Goal: Task Accomplishment & Management: Complete application form

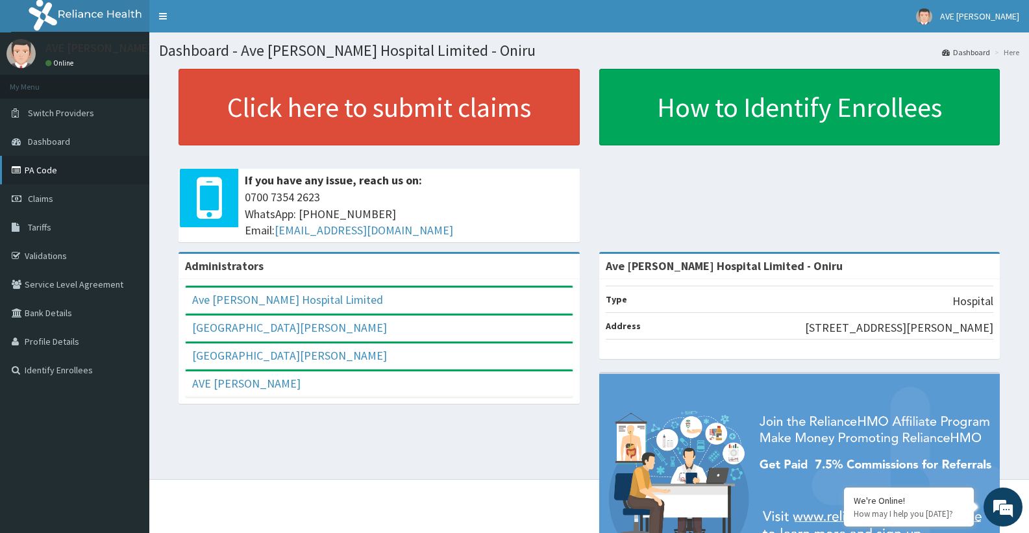
click at [53, 173] on link "PA Code" at bounding box center [74, 170] width 149 height 29
click at [43, 203] on span "Claims" at bounding box center [40, 199] width 25 height 12
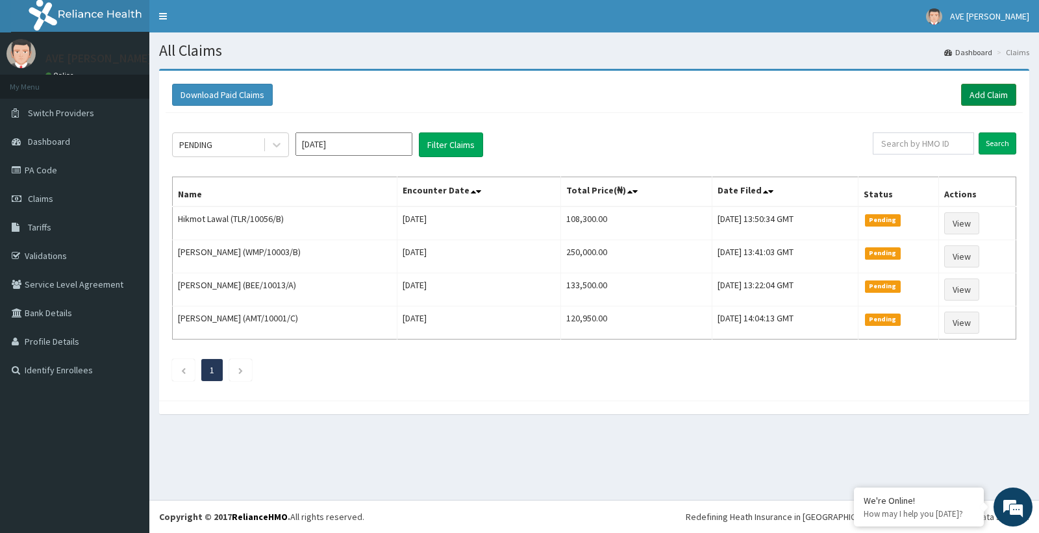
click at [981, 95] on link "Add Claim" at bounding box center [988, 95] width 55 height 22
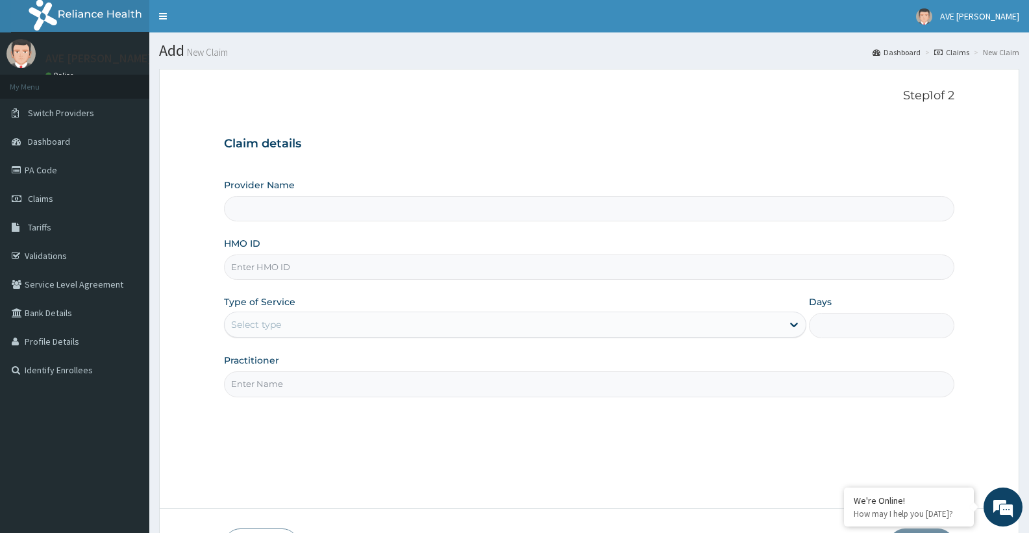
type input "Ave Maria Hospital Limited - Oniru"
click at [944, 171] on div "Claim details Provider Name Ave Maria Hospital Limited - Oniru HMO ID Type of S…" at bounding box center [589, 260] width 730 height 273
click at [257, 266] on input "HMO ID" at bounding box center [589, 267] width 730 height 25
paste input "BEE/10013/A"
type input "BEE/10013/A"
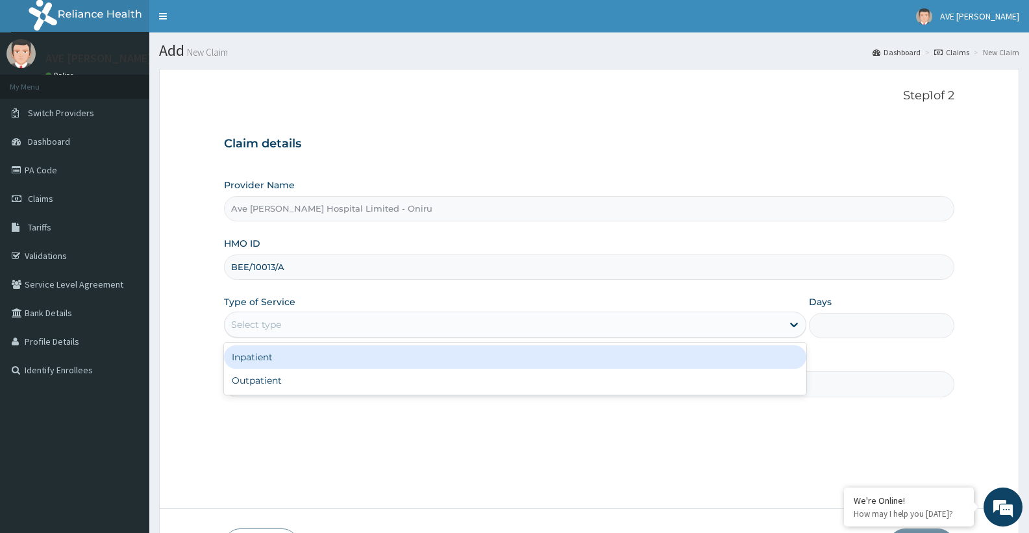
click at [288, 325] on div "Select type" at bounding box center [503, 324] width 557 height 21
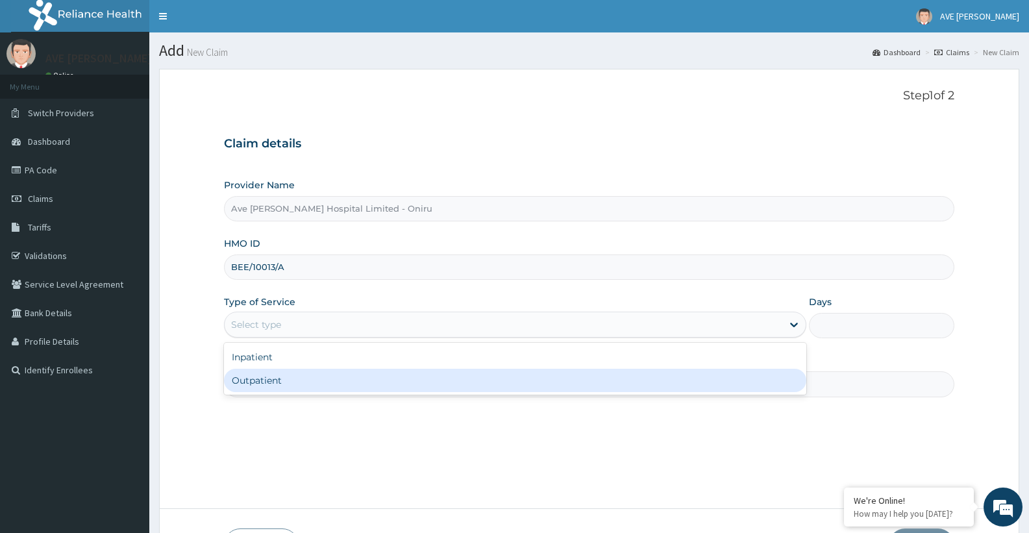
click at [266, 384] on div "Outpatient" at bounding box center [515, 380] width 582 height 23
type input "1"
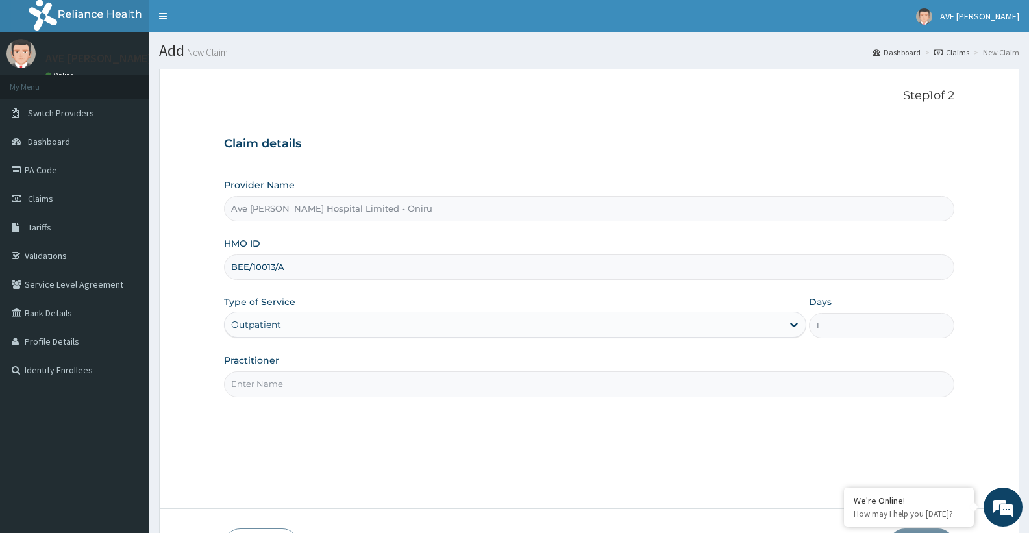
click at [299, 382] on input "Practitioner" at bounding box center [589, 383] width 730 height 25
type input "d"
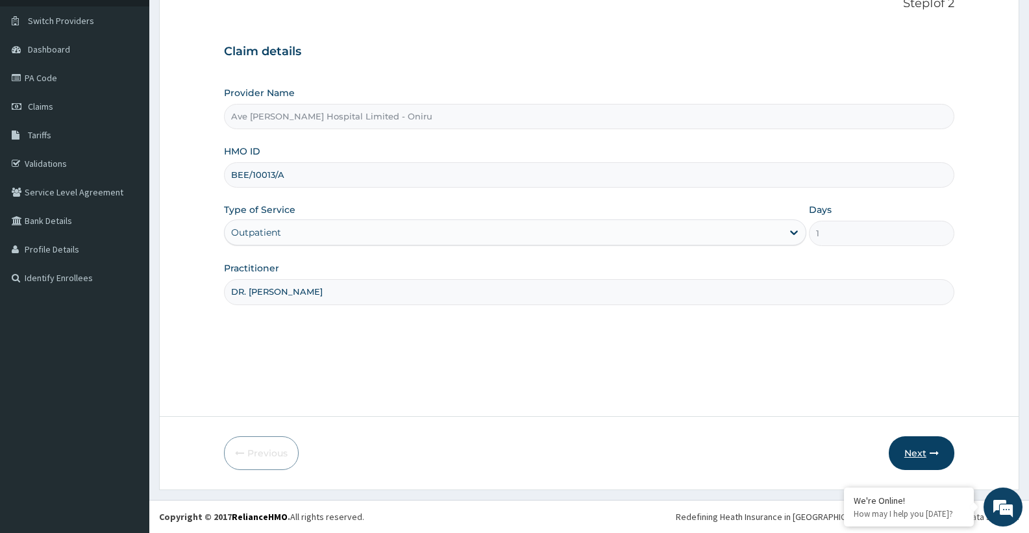
type input "DR. TATIANA"
click at [930, 456] on icon "button" at bounding box center [934, 453] width 9 height 9
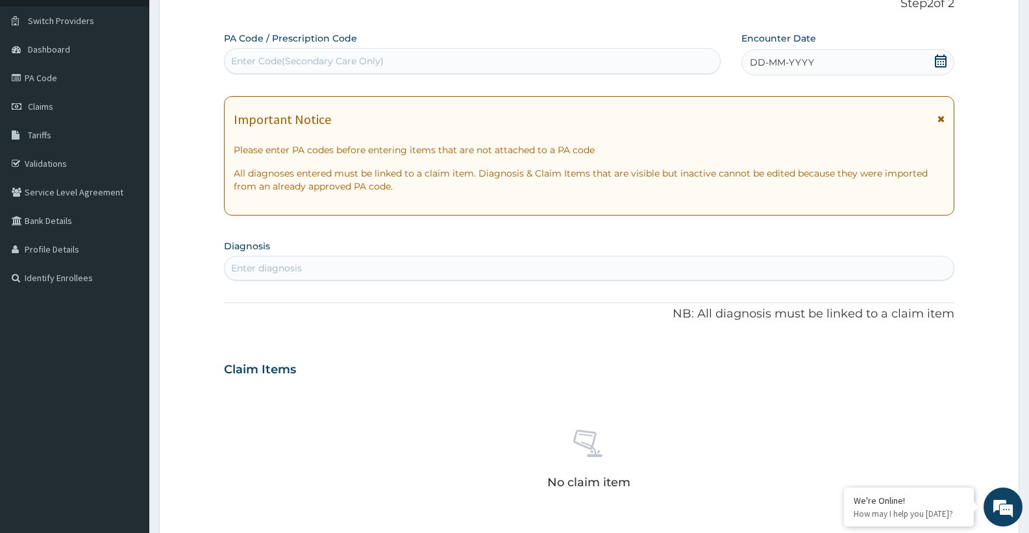
click at [396, 51] on div "Enter Code(Secondary Care Only)" at bounding box center [472, 61] width 495 height 21
paste input "PA/D507CA"
type input "PA/D507CA"
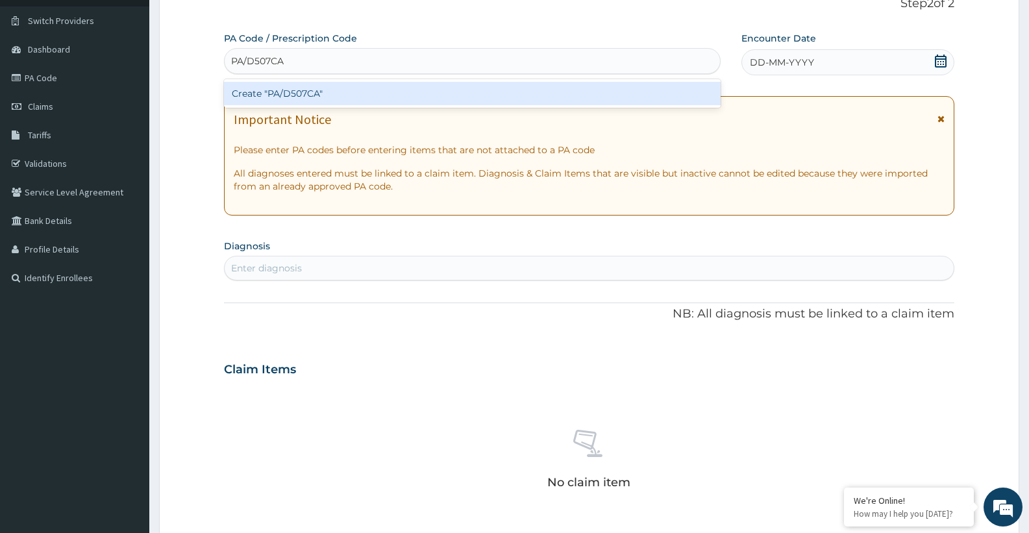
click at [267, 89] on div "Create "PA/D507CA"" at bounding box center [472, 93] width 497 height 23
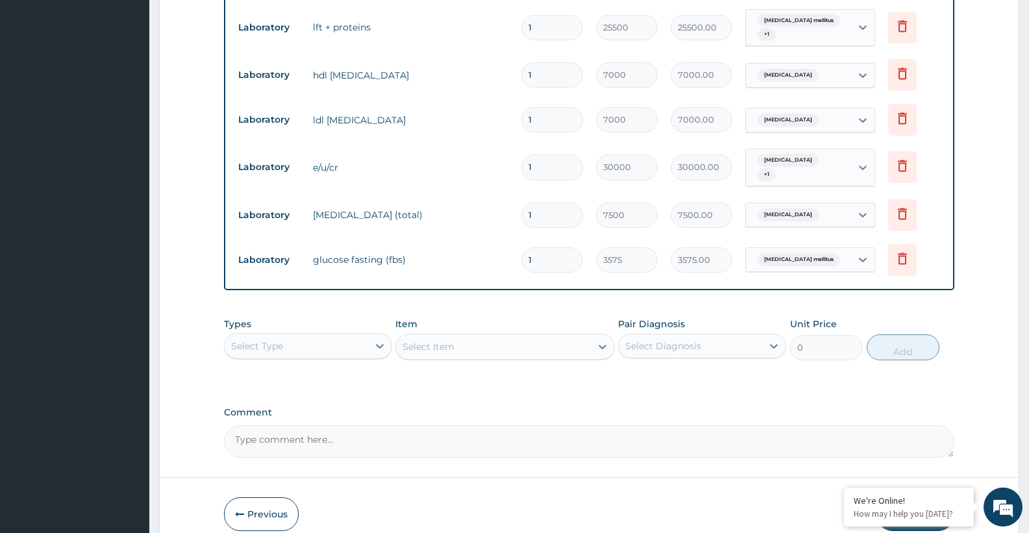
scroll to position [610, 0]
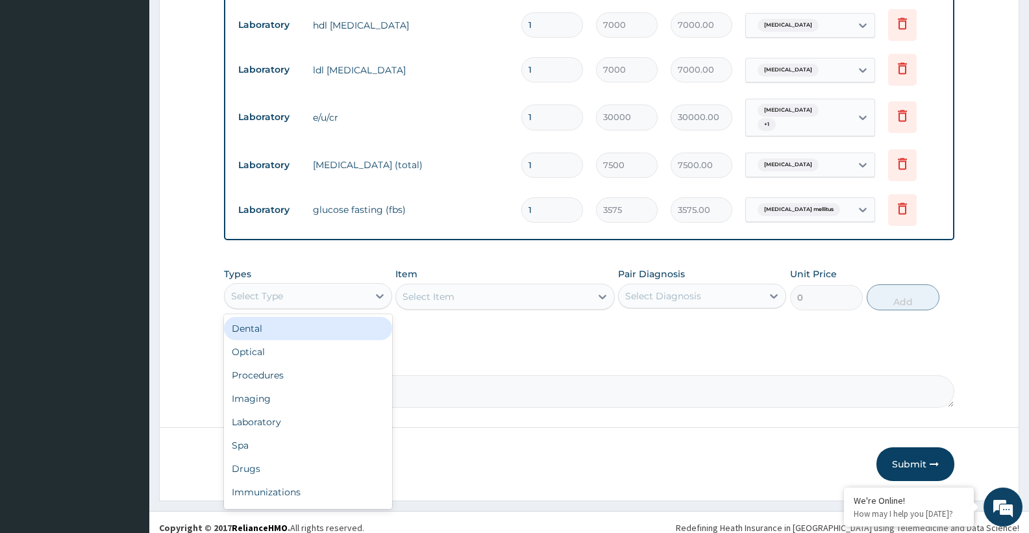
click at [313, 286] on div "Select Type" at bounding box center [296, 296] width 143 height 21
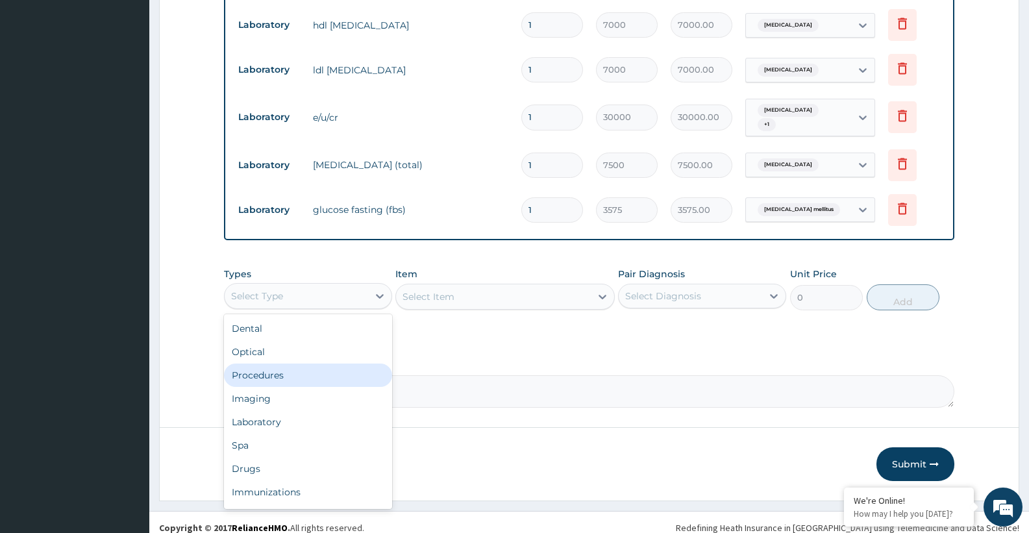
click at [258, 370] on div "Procedures" at bounding box center [308, 375] width 168 height 23
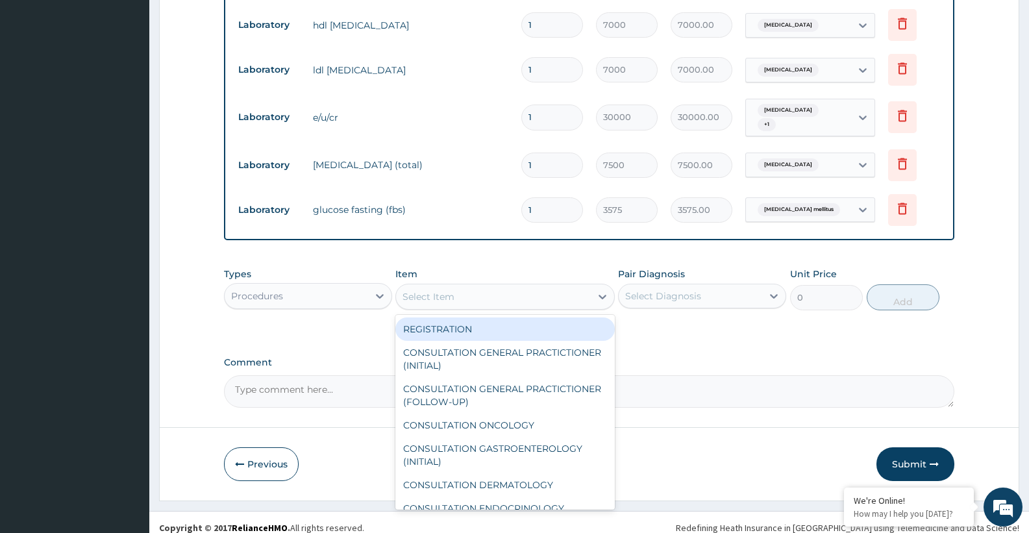
click at [485, 291] on div "Select Item" at bounding box center [493, 296] width 194 height 21
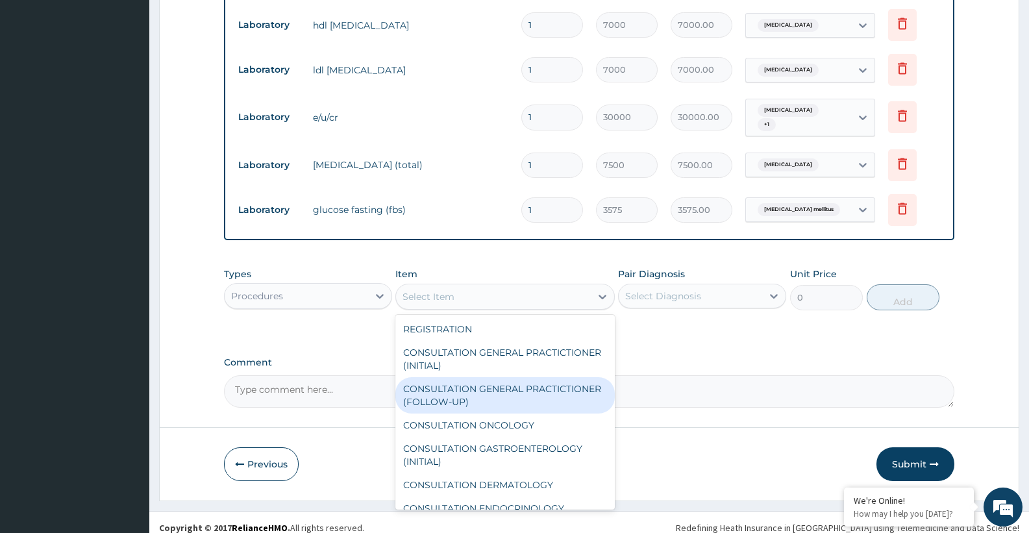
drag, startPoint x: 493, startPoint y: 371, endPoint x: 596, endPoint y: 315, distance: 117.7
click at [493, 377] on div "CONSULTATION GENERAL PRACTICTIONER (FOLLOW-UP)" at bounding box center [504, 395] width 219 height 36
type input "7500"
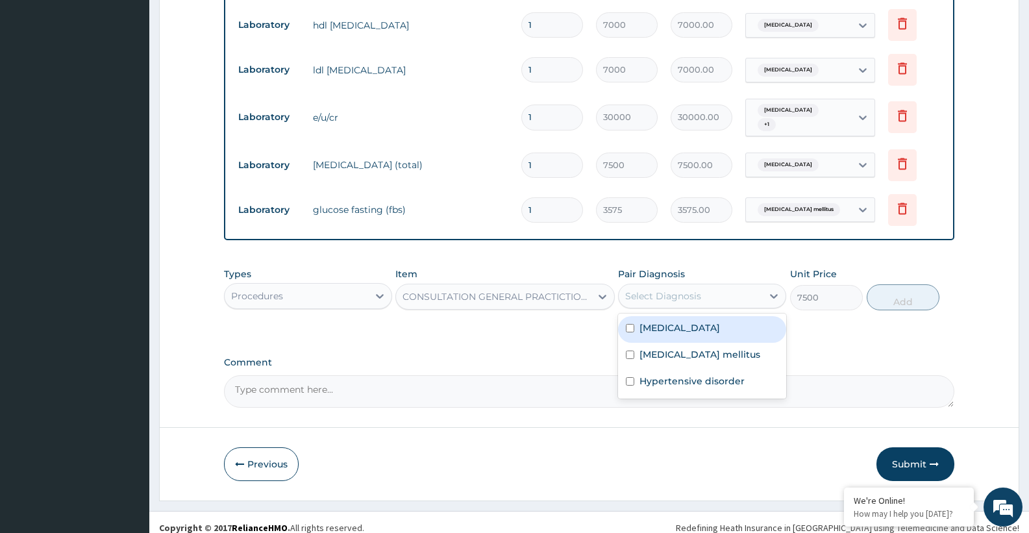
click at [658, 297] on div "Select Diagnosis" at bounding box center [702, 296] width 168 height 25
click at [639, 321] on label "Dyslipidemia" at bounding box center [679, 327] width 81 height 13
checkbox input "true"
click at [643, 349] on label "Diabetes mellitus" at bounding box center [699, 354] width 121 height 13
checkbox input "true"
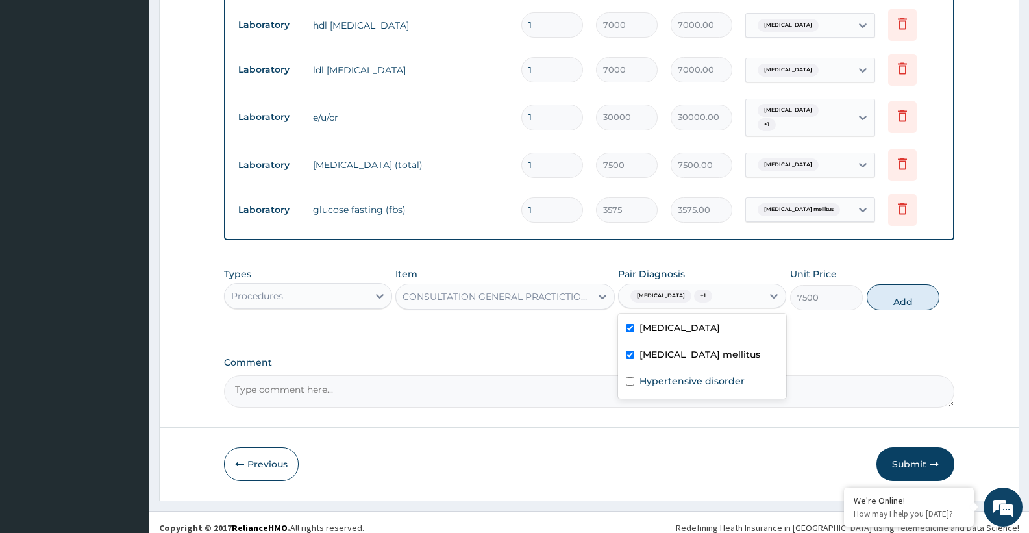
click at [645, 375] on label "Hypertensive disorder" at bounding box center [691, 381] width 105 height 13
checkbox input "true"
click at [888, 292] on button "Add" at bounding box center [903, 297] width 73 height 26
type input "0"
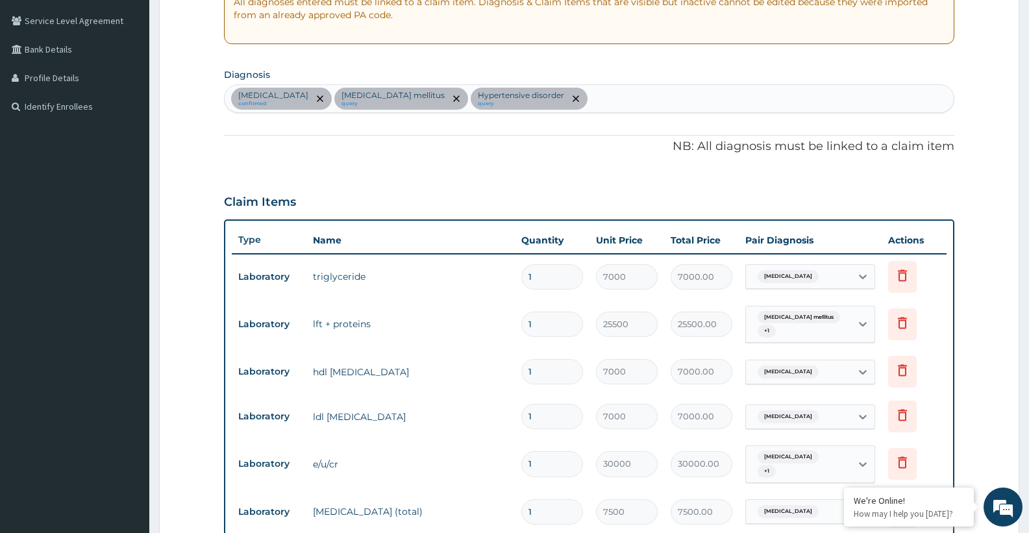
scroll to position [262, 0]
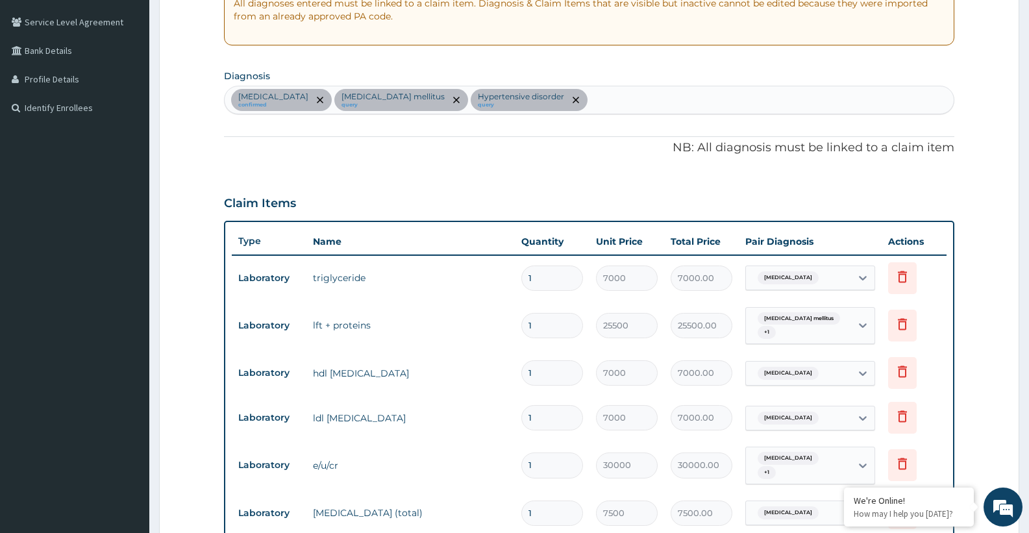
click at [618, 105] on div "Dyslipidemia confirmed Diabetes mellitus query Hypertensive disorder query" at bounding box center [589, 99] width 729 height 27
type input "UPPER RESP"
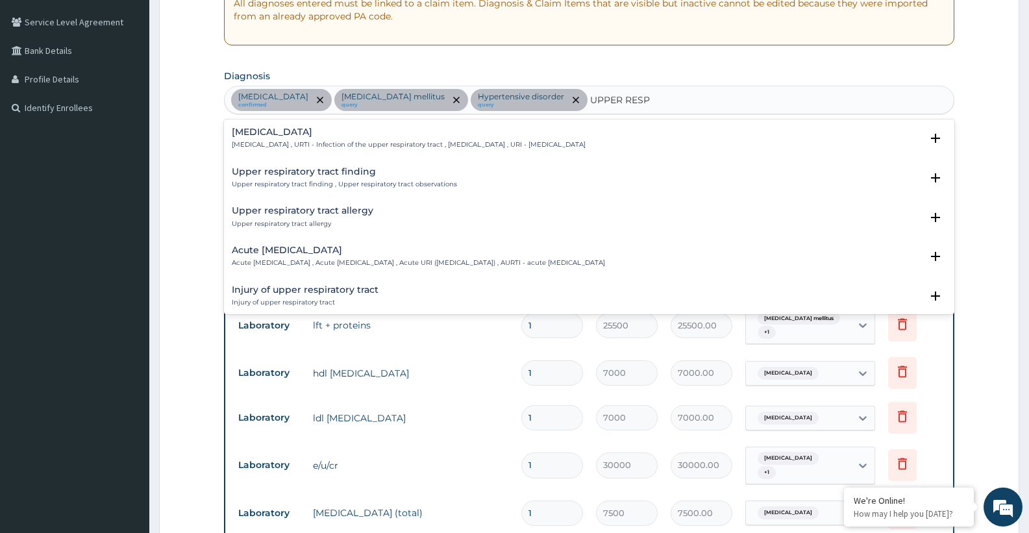
click at [280, 134] on h4 "Upper respiratory infection" at bounding box center [409, 132] width 354 height 10
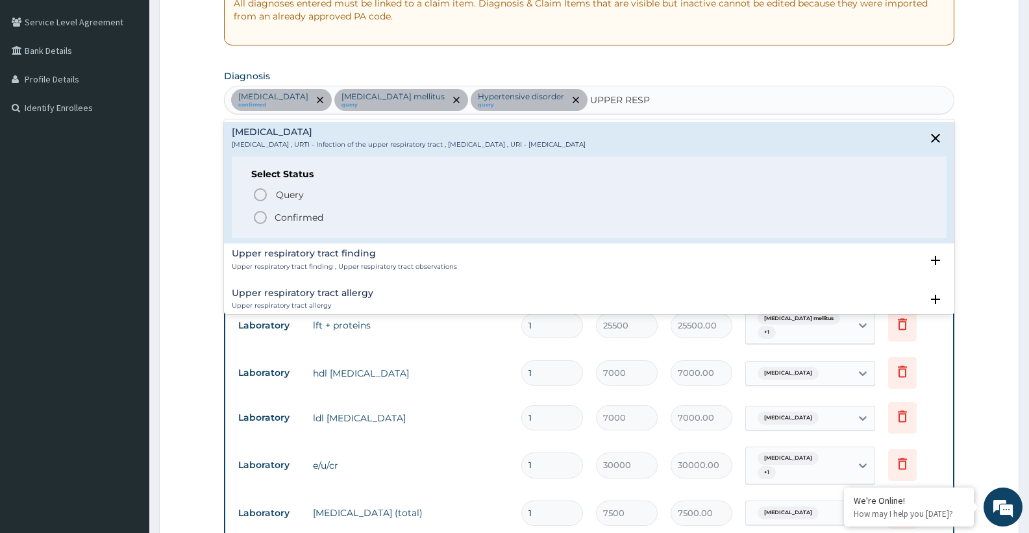
click at [271, 220] on span "Confirmed" at bounding box center [590, 218] width 675 height 16
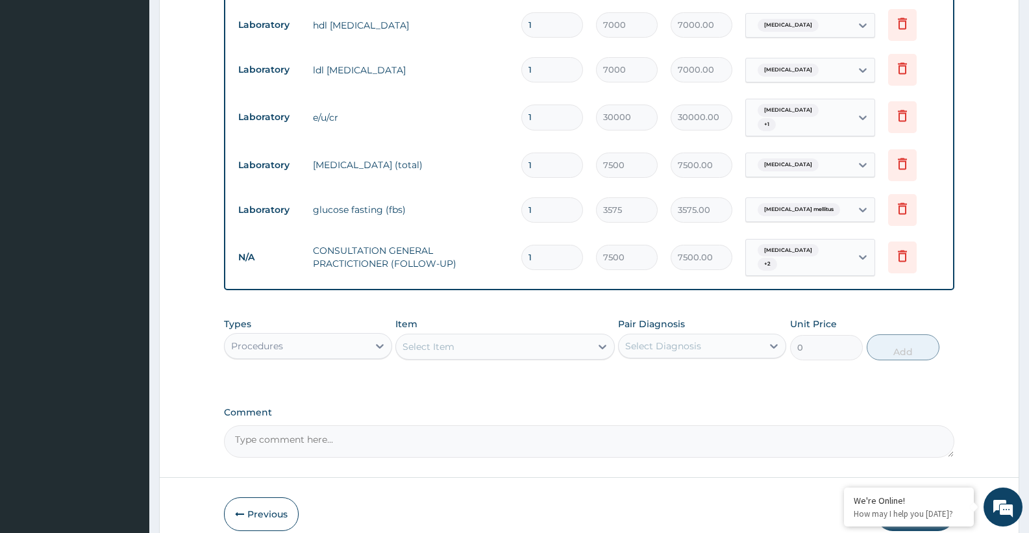
scroll to position [615, 0]
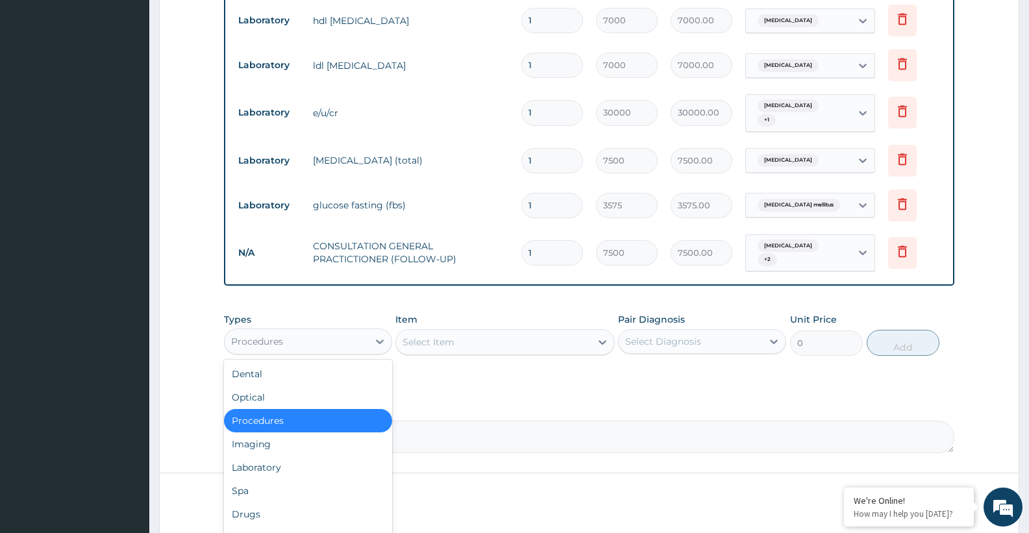
click at [356, 331] on div "Procedures" at bounding box center [296, 341] width 143 height 21
click at [253, 503] on div "Drugs" at bounding box center [308, 514] width 168 height 23
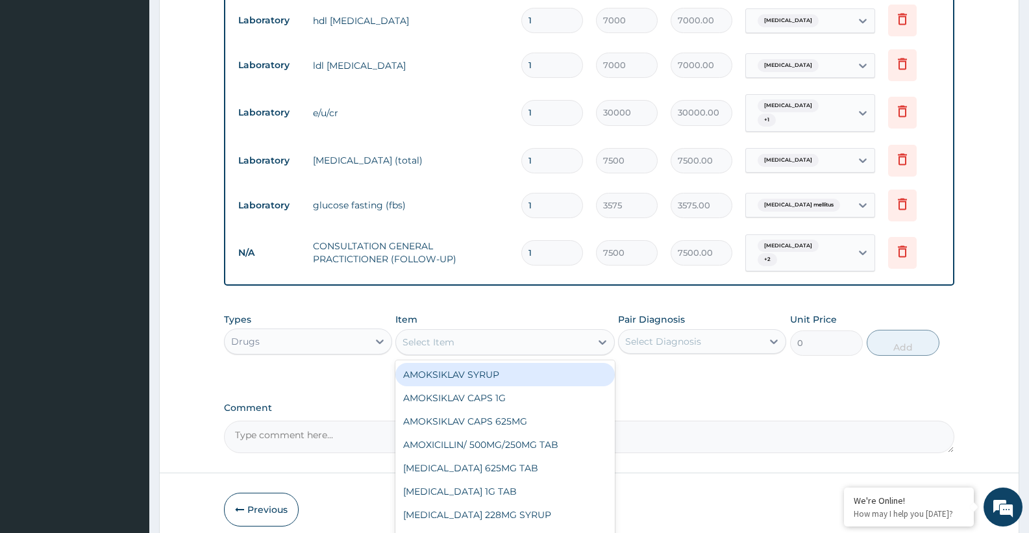
click at [443, 336] on div "Select Item" at bounding box center [429, 342] width 52 height 13
type input "VIT C"
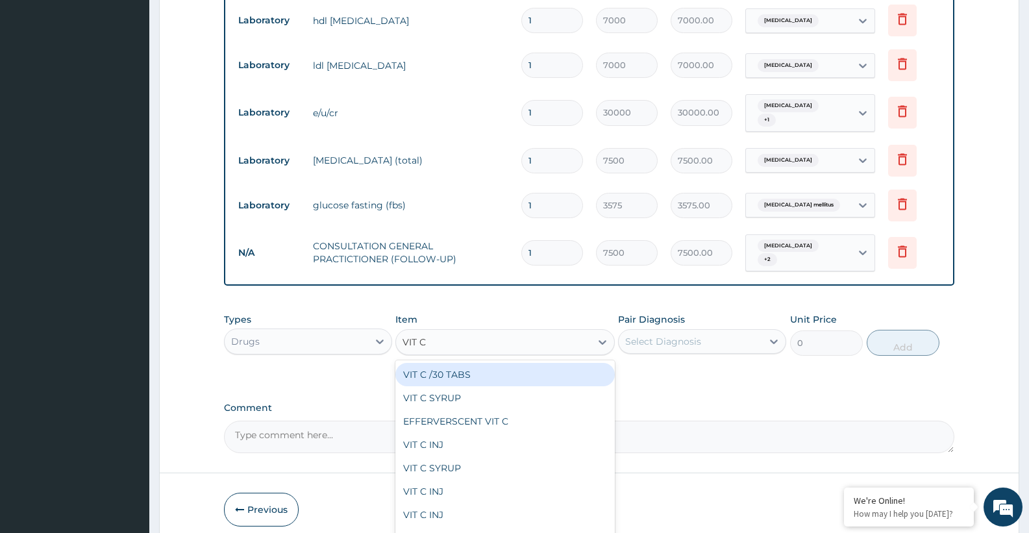
click at [465, 363] on div "VIT C /30 TABS" at bounding box center [504, 374] width 219 height 23
type input "2100"
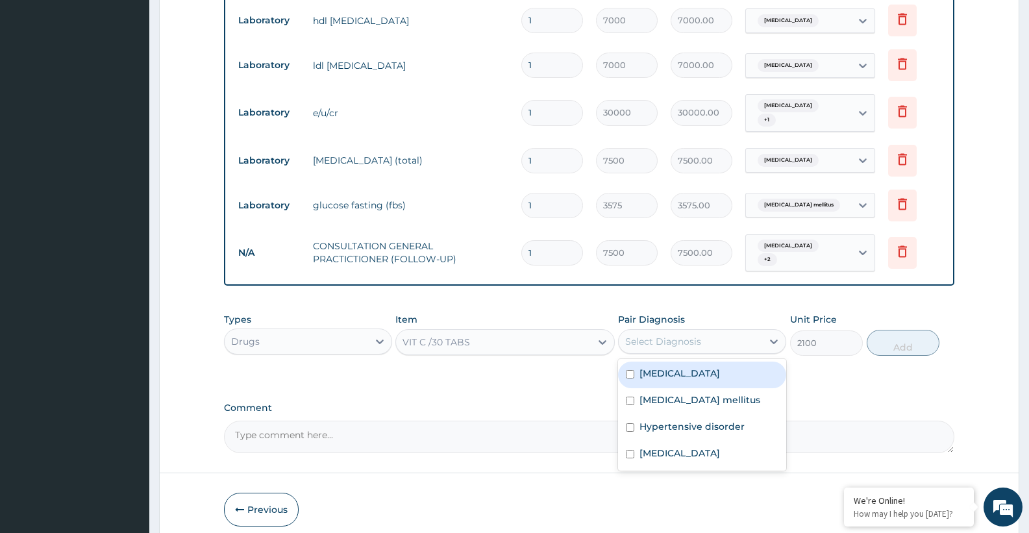
click at [685, 335] on div "Select Diagnosis" at bounding box center [663, 341] width 76 height 13
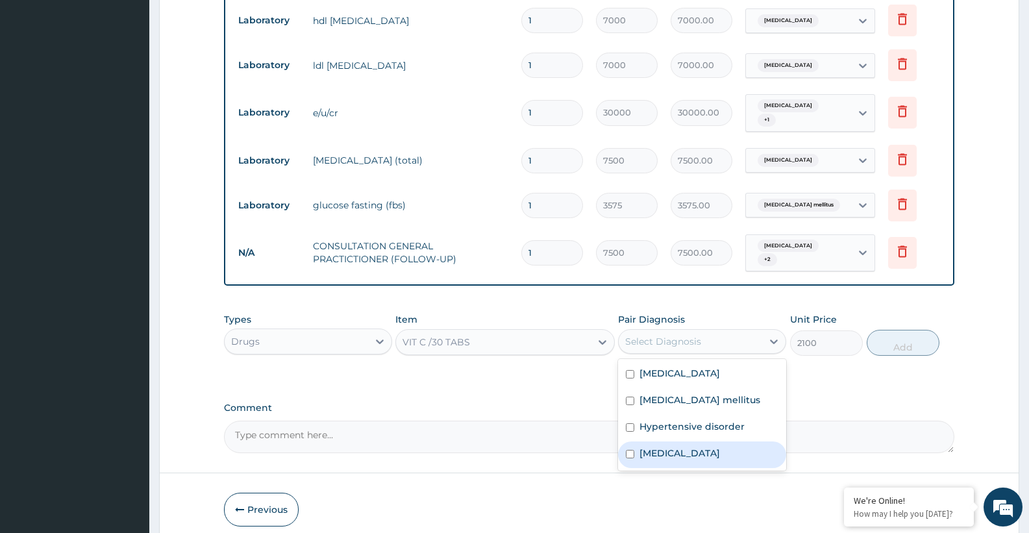
drag, startPoint x: 650, startPoint y: 436, endPoint x: 789, endPoint y: 380, distance: 149.7
click at [650, 447] on label "Upper respiratory infection" at bounding box center [679, 453] width 81 height 13
checkbox input "true"
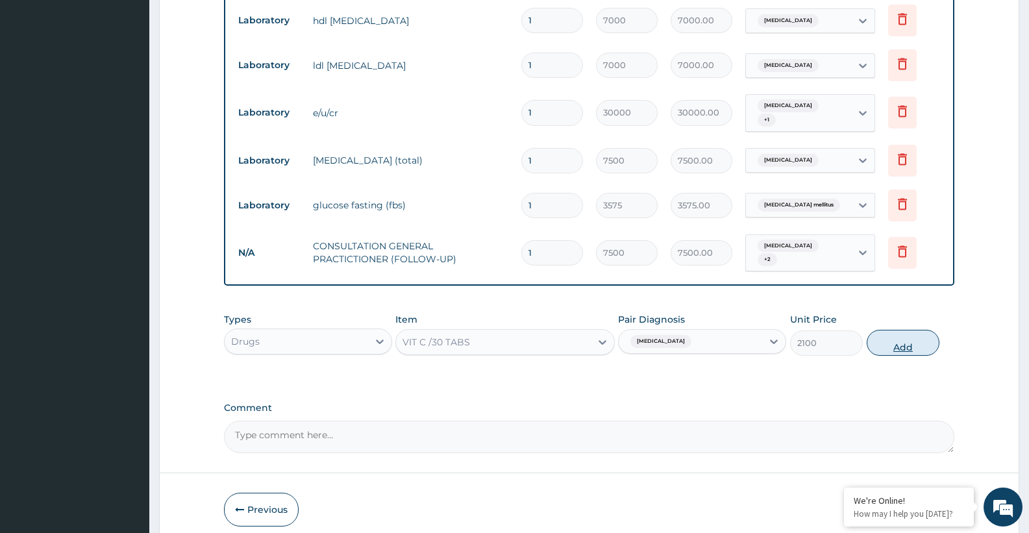
click at [889, 335] on button "Add" at bounding box center [903, 343] width 73 height 26
type input "0"
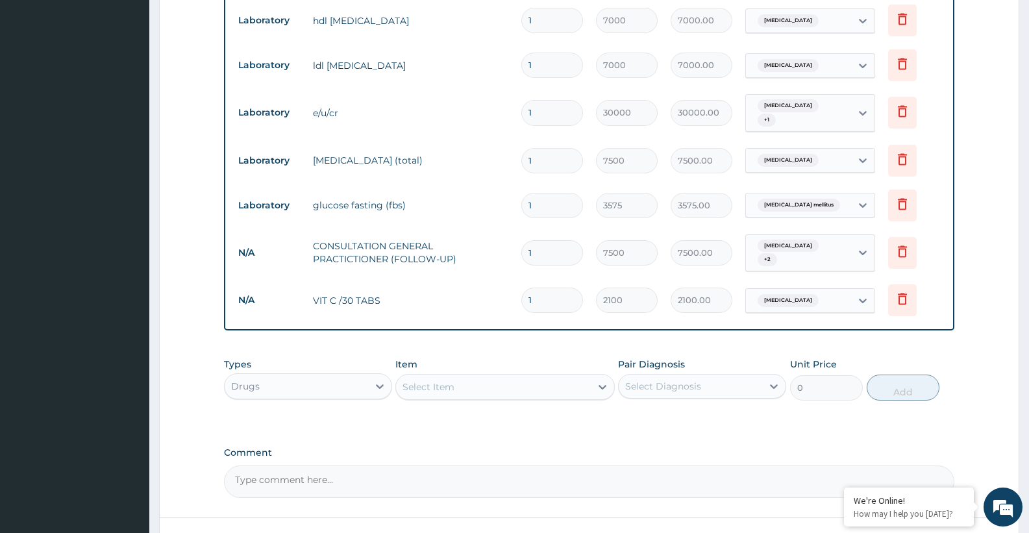
click at [480, 378] on div "Select Item" at bounding box center [493, 387] width 194 height 21
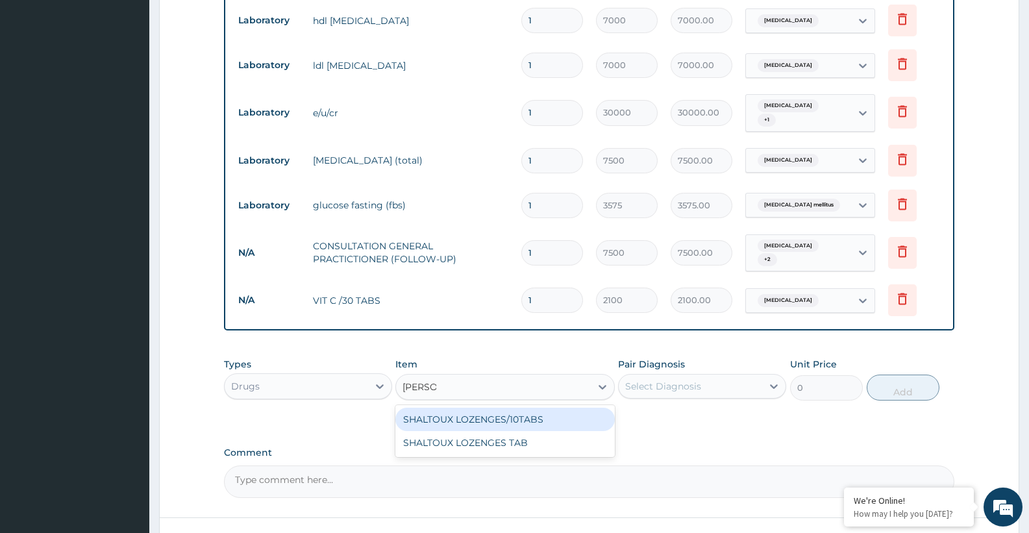
type input "LOZENG"
click at [480, 409] on div "SHALTOUX LOZENGES/10TABS" at bounding box center [504, 419] width 219 height 23
type input "3500"
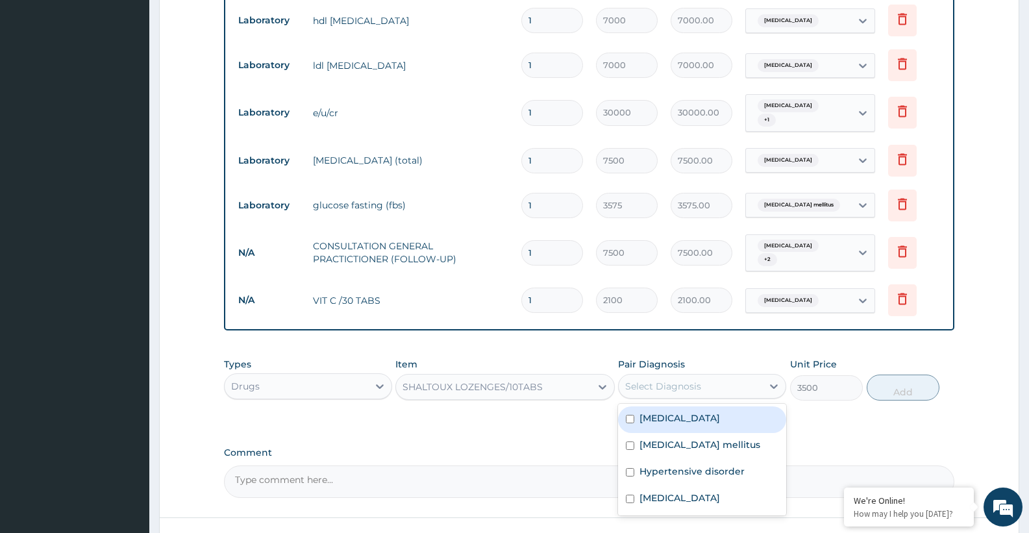
click at [639, 380] on div "Select Diagnosis" at bounding box center [663, 386] width 76 height 13
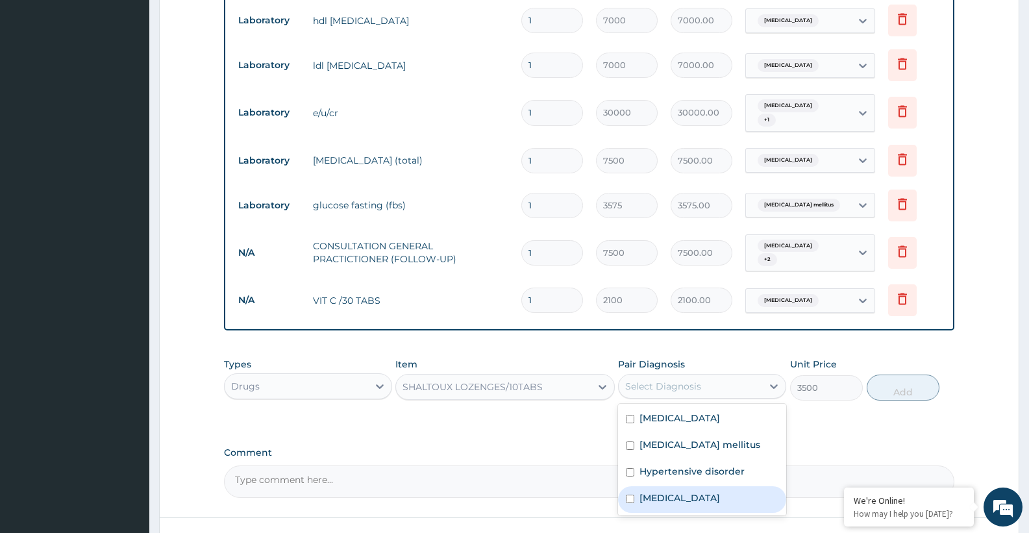
drag, startPoint x: 667, startPoint y: 481, endPoint x: 688, endPoint y: 456, distance: 32.7
click at [666, 491] on label "Upper respiratory infection" at bounding box center [679, 497] width 81 height 13
checkbox input "true"
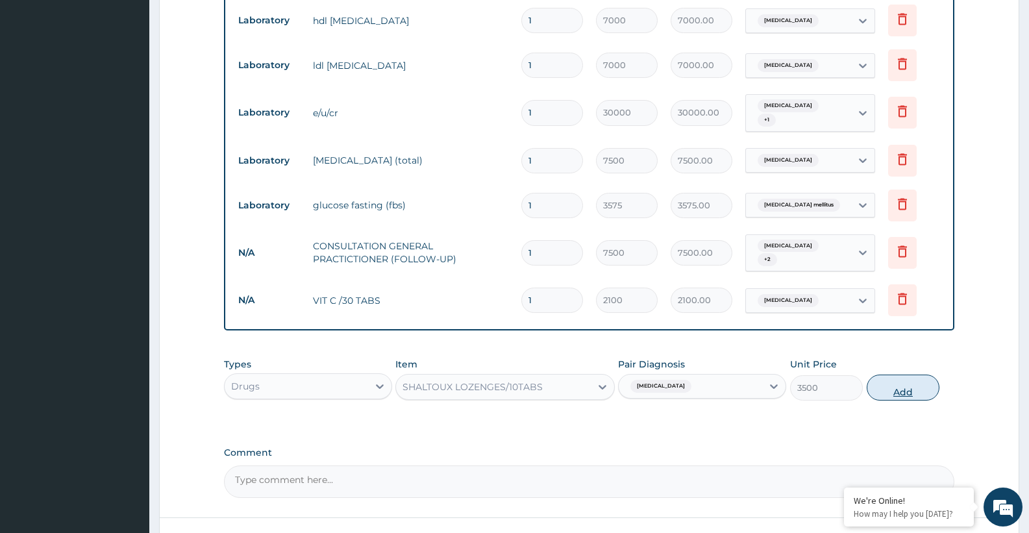
click at [912, 375] on button "Add" at bounding box center [903, 388] width 73 height 26
type input "0"
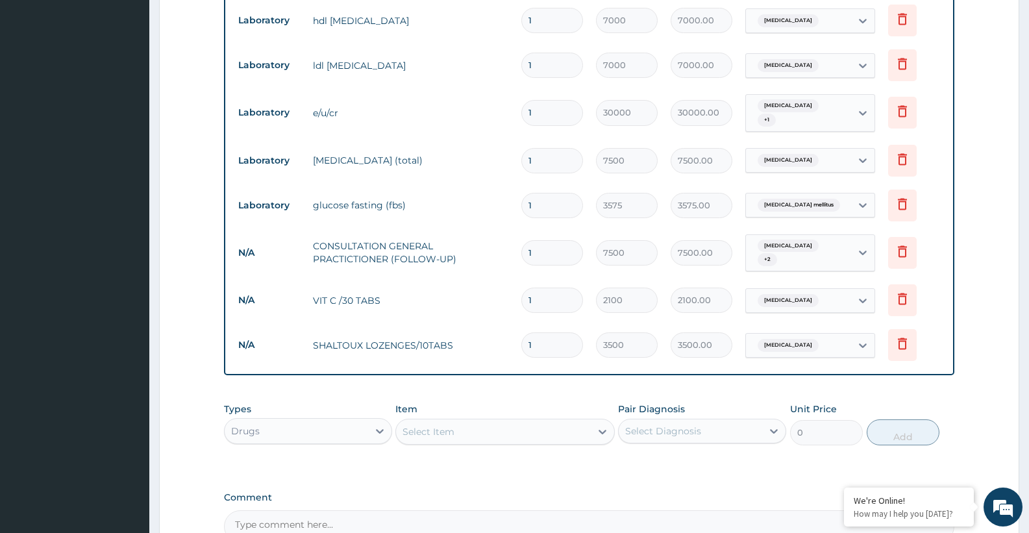
scroll to position [745, 0]
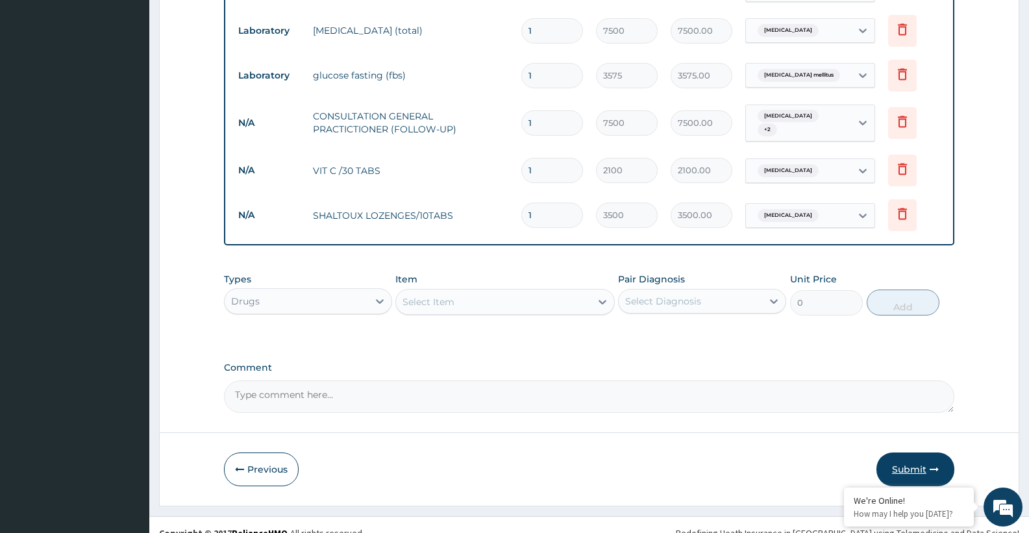
click at [902, 453] on button "Submit" at bounding box center [915, 470] width 78 height 34
